Goal: Navigation & Orientation: Find specific page/section

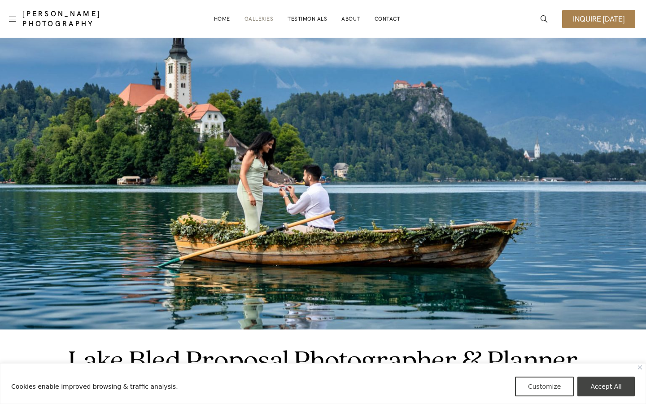
click at [265, 20] on link "Galleries" at bounding box center [258, 19] width 29 height 18
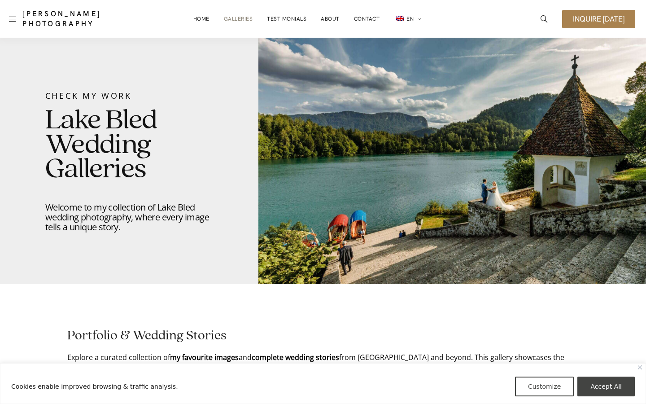
click at [241, 17] on link "Galleries" at bounding box center [238, 19] width 29 height 18
